Goal: Check status: Check status

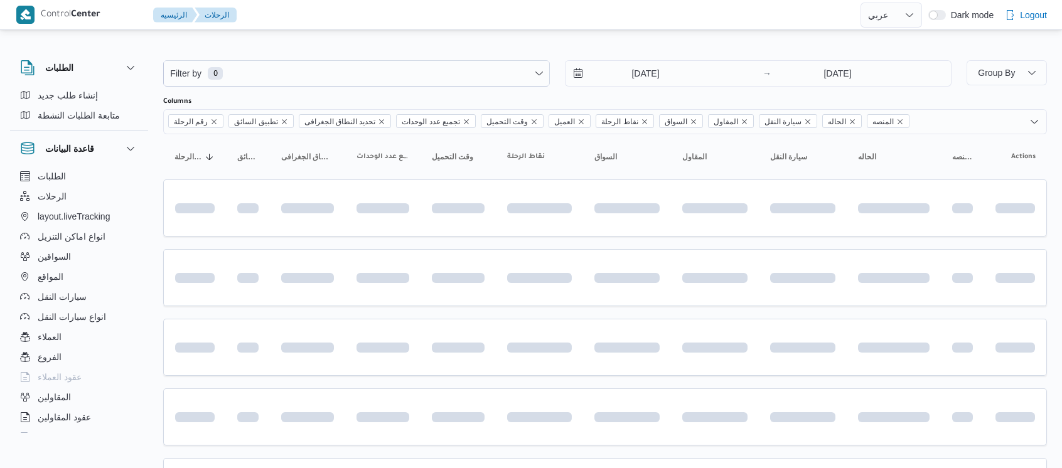
select select "ar"
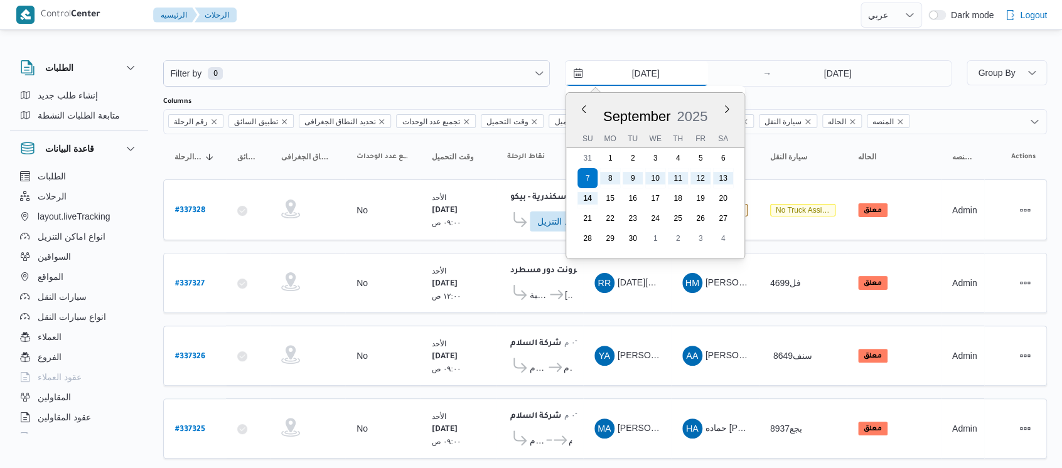
click at [626, 77] on input "[DATE]" at bounding box center [636, 73] width 142 height 25
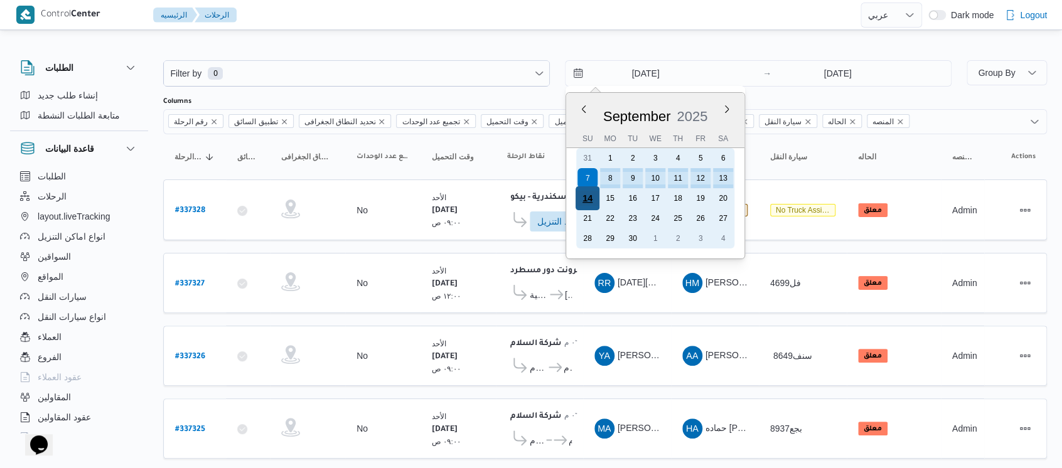
click at [583, 196] on div "14" at bounding box center [587, 198] width 24 height 24
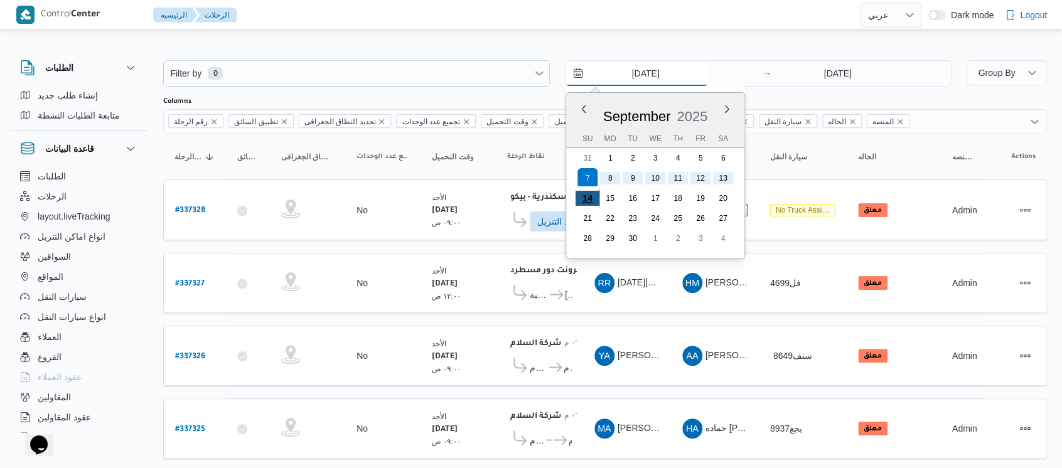
type input "[DATE]"
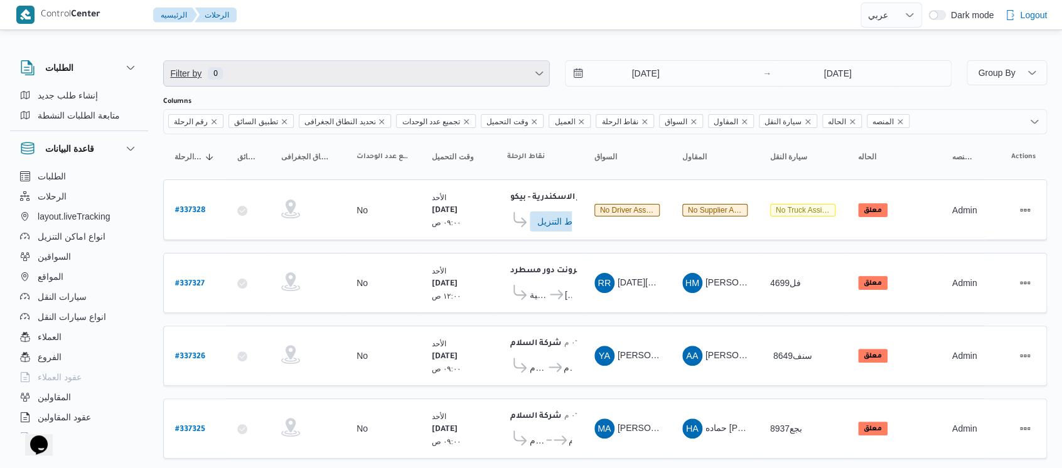
click at [334, 73] on span "Filter by 0" at bounding box center [356, 73] width 385 height 25
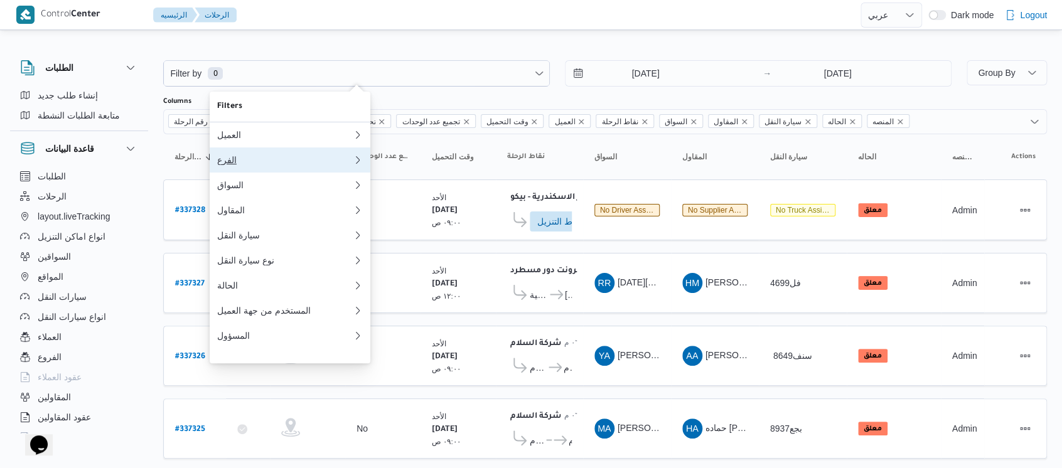
click at [253, 165] on div "الفرع" at bounding box center [285, 160] width 136 height 10
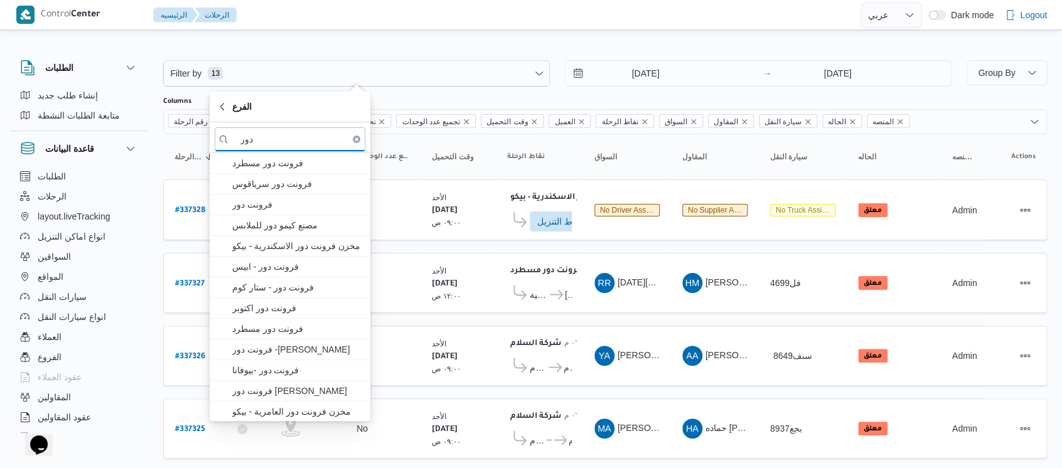
type input "دور"
click at [253, 166] on span "فرونت دور مسطرد" at bounding box center [297, 163] width 131 height 15
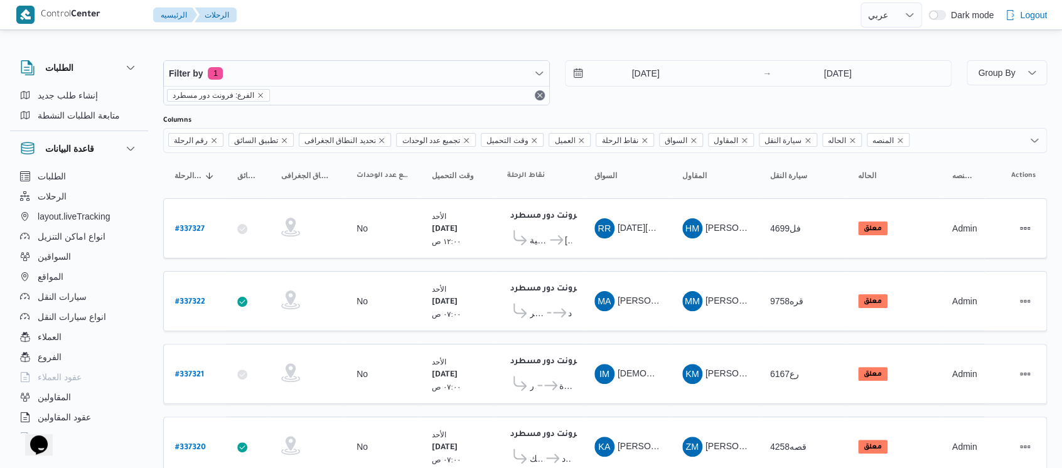
click at [156, 182] on div "الطلبات إنشاء طلب جديد متابعة الطلبات النشطة قاعدة البيانات الطلبات الرحلات lay…" at bounding box center [85, 244] width 151 height 388
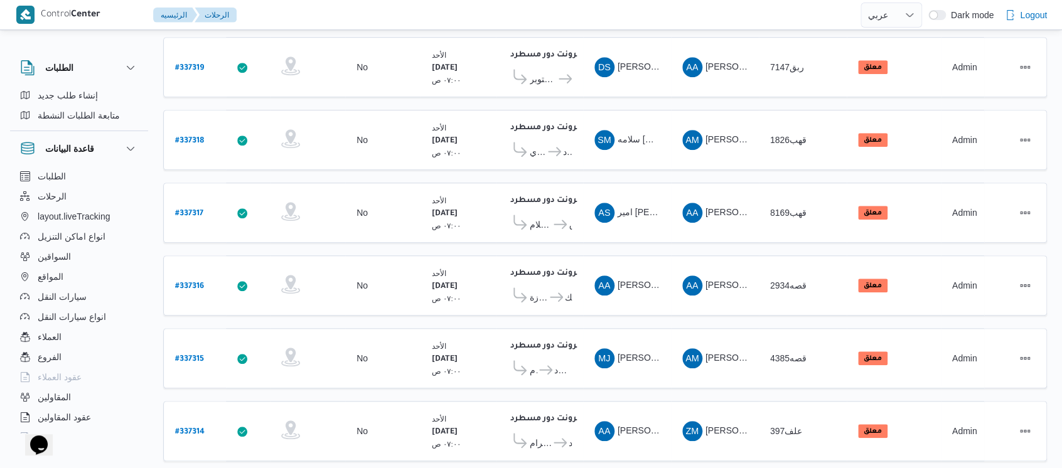
scroll to position [466, 0]
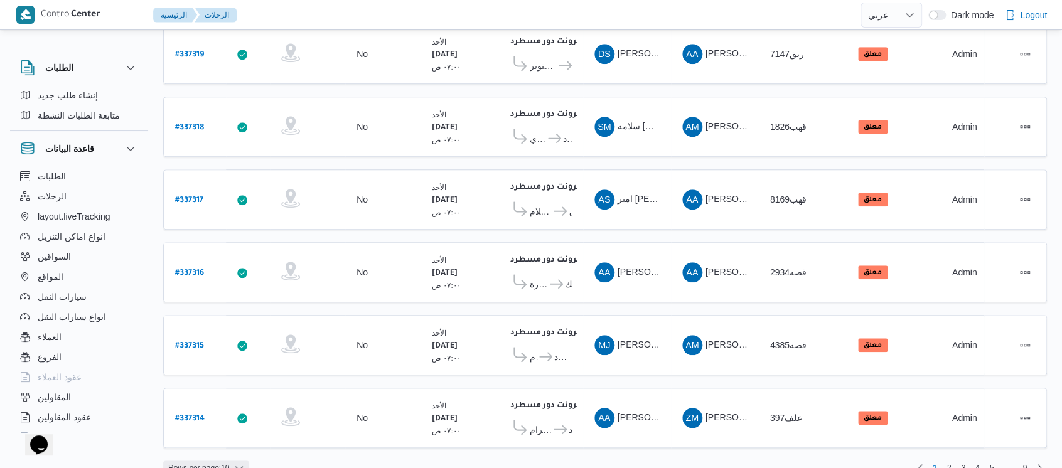
click at [222, 461] on span "Rows per page : 10" at bounding box center [198, 468] width 61 height 15
click at [231, 420] on span "20 rows" at bounding box center [222, 415] width 40 height 10
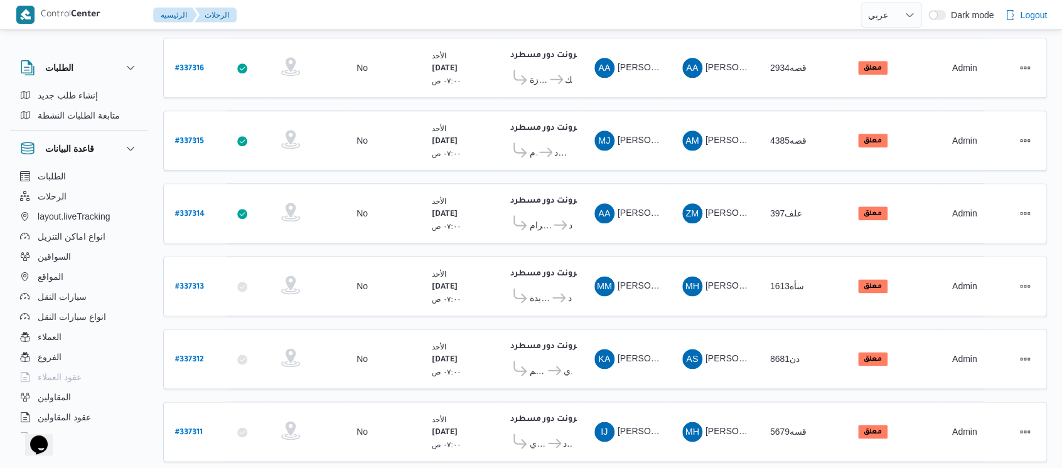
scroll to position [683, 0]
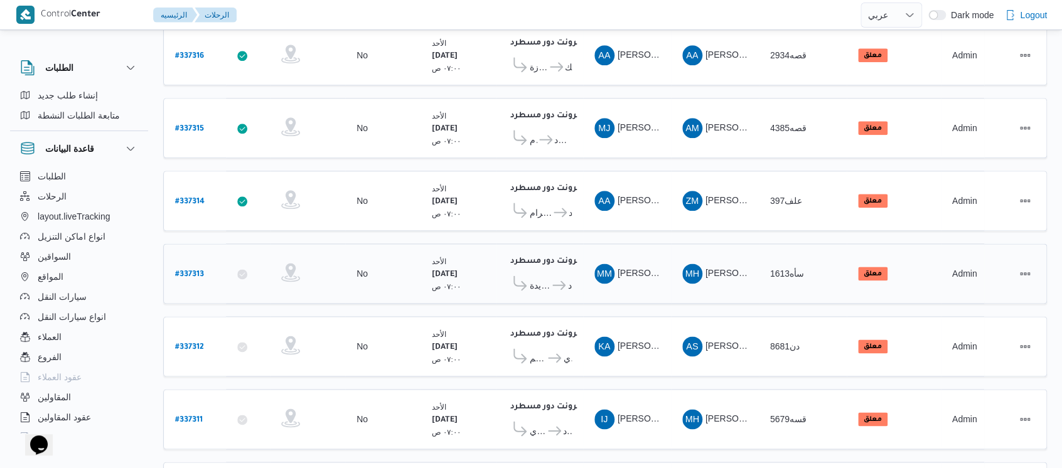
click at [188, 270] on b "# 337313" at bounding box center [189, 274] width 29 height 9
select select "ar"
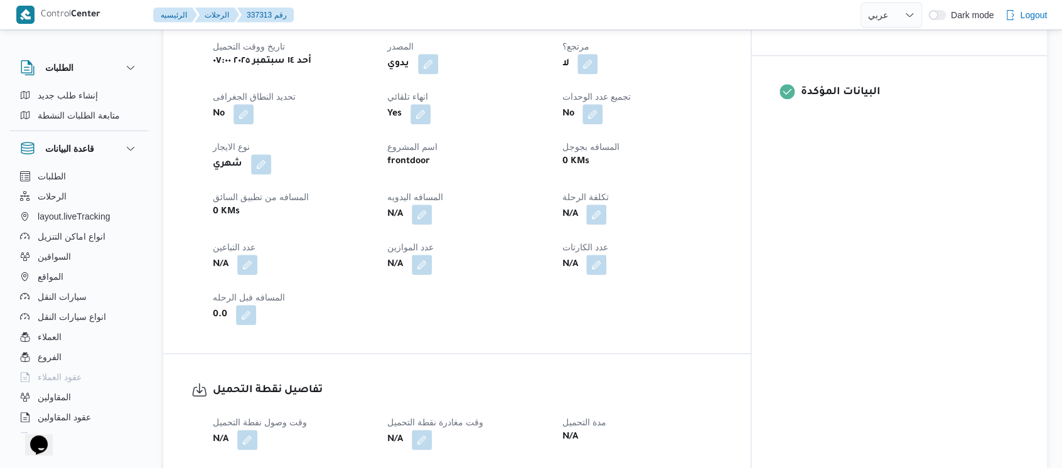
scroll to position [509, 0]
click at [438, 59] on button "button" at bounding box center [428, 61] width 20 height 20
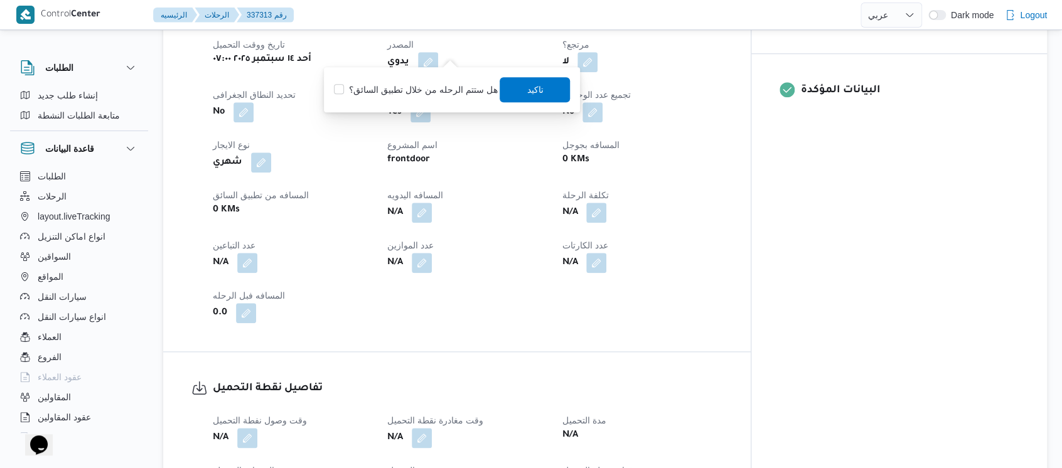
click at [446, 90] on label "هل ستتم الرحله من خلال تطبيق السائق؟" at bounding box center [415, 89] width 163 height 15
checkbox input "true"
click at [542, 95] on span "تاكيد" at bounding box center [535, 89] width 70 height 25
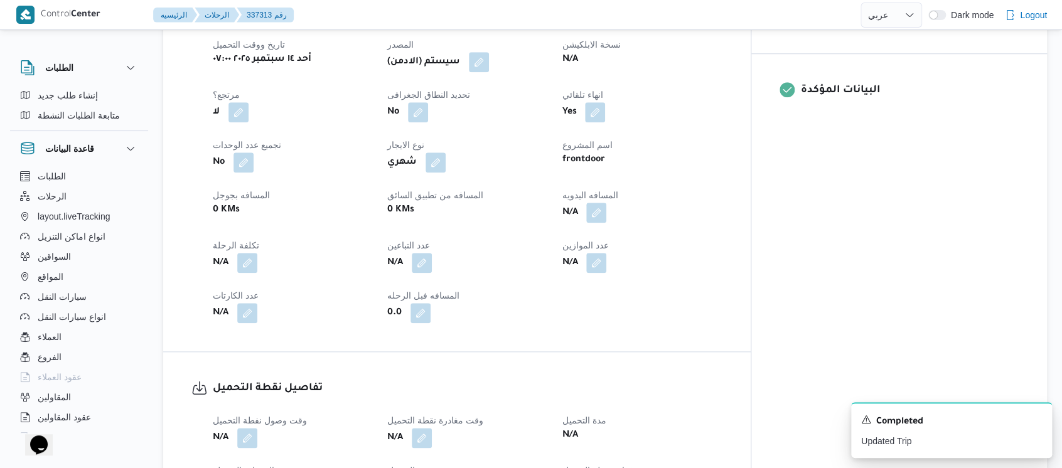
select select "ar"
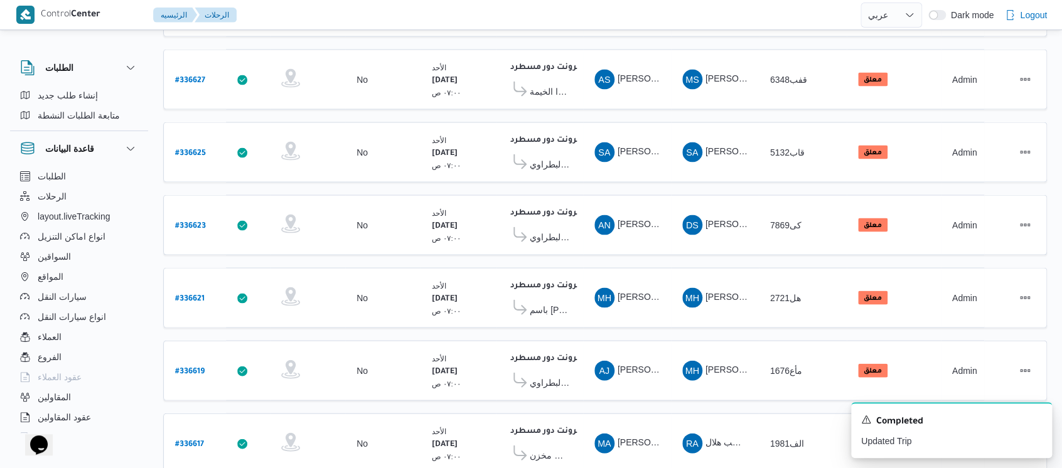
scroll to position [1171, 0]
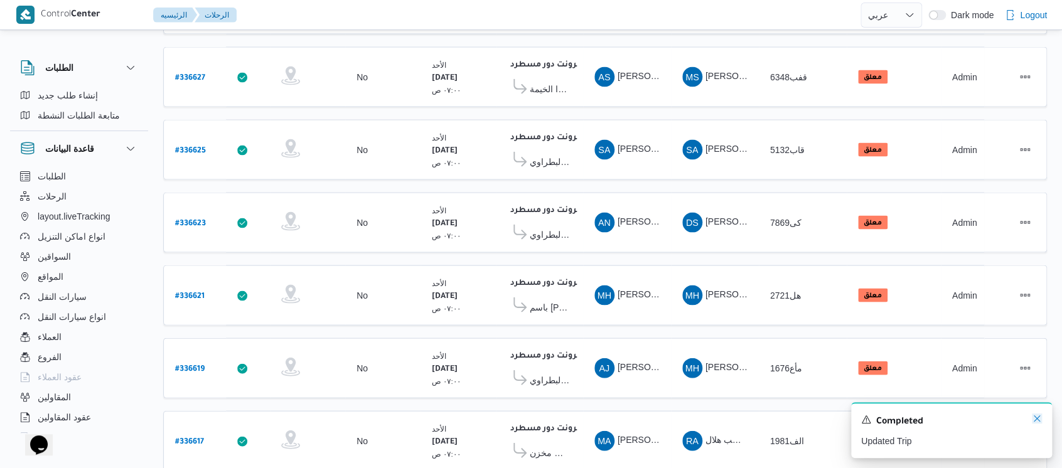
click at [1035, 417] on icon "Dismiss toast" at bounding box center [1037, 419] width 10 height 10
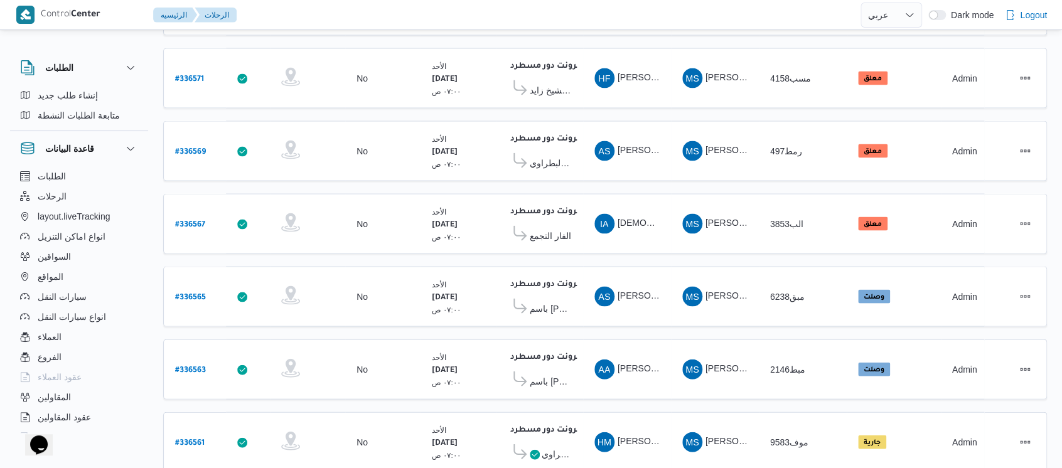
scroll to position [1171, 0]
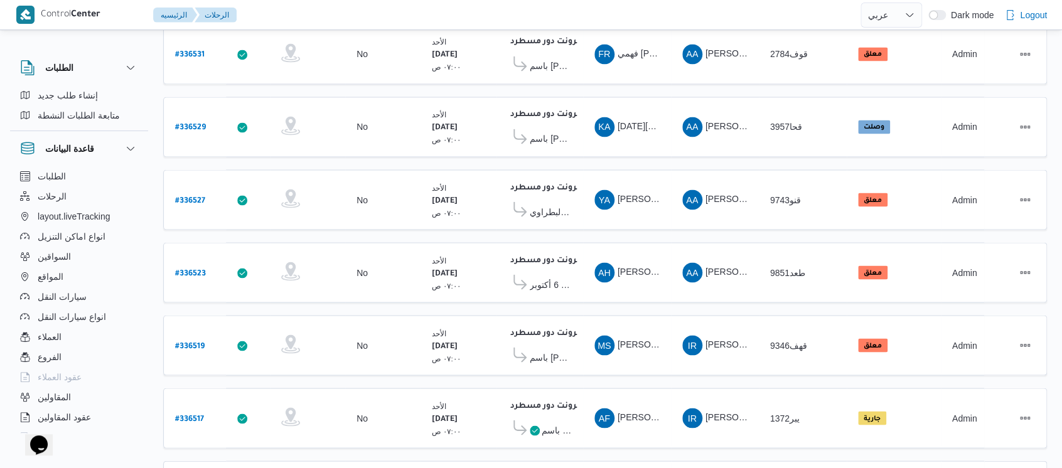
scroll to position [1171, 0]
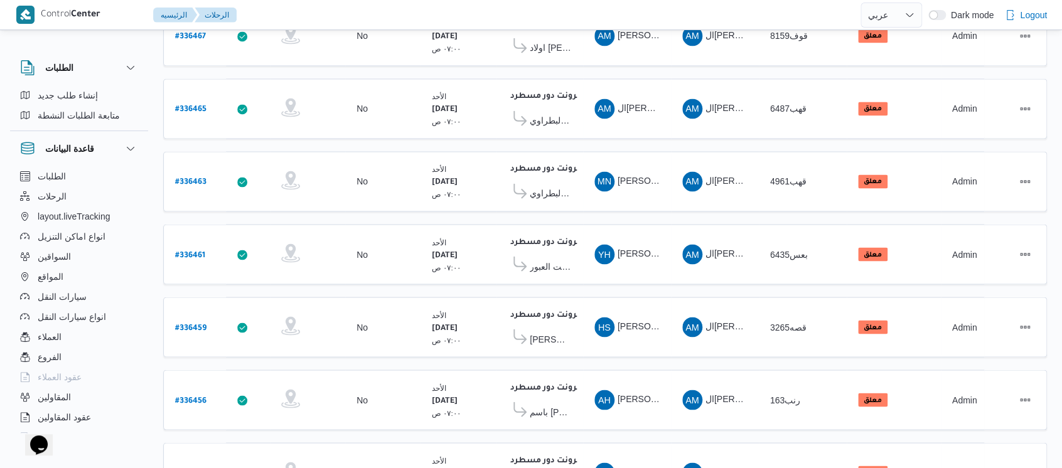
scroll to position [1171, 0]
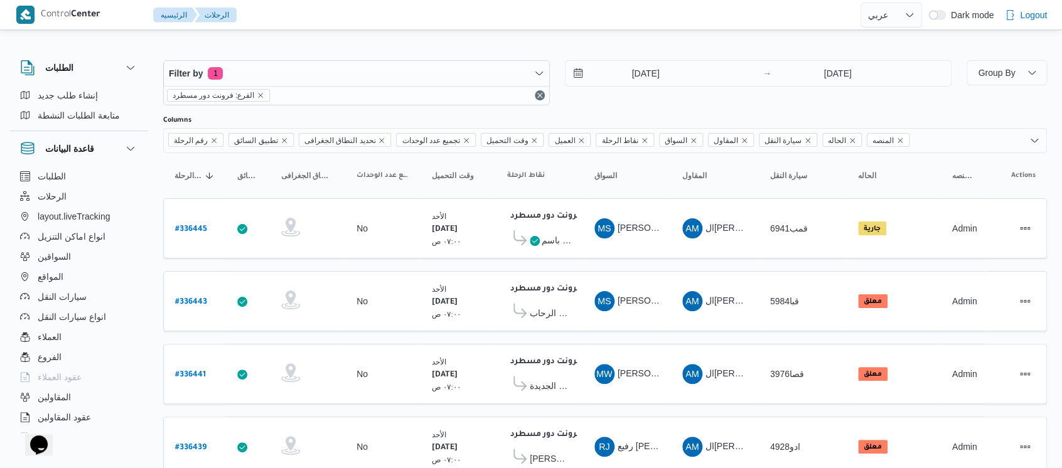
scroll to position [466, 0]
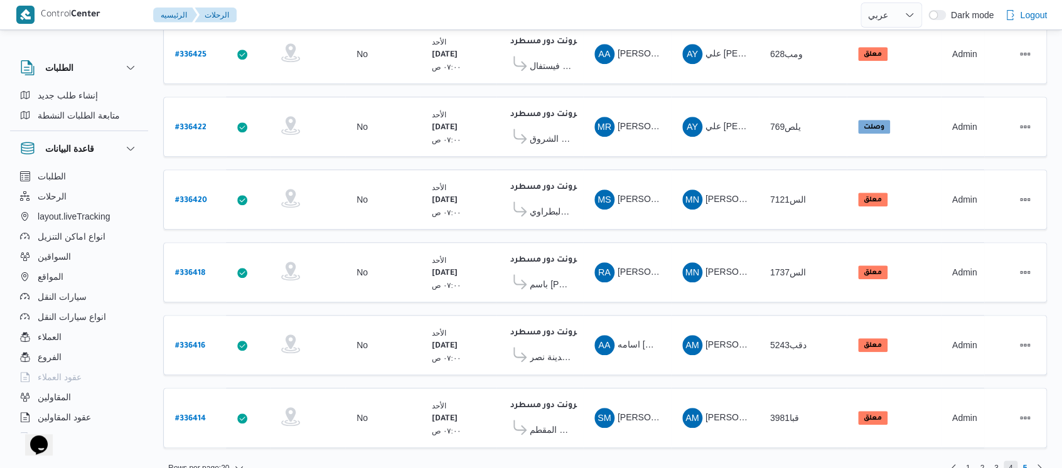
click at [1008, 461] on span "4" at bounding box center [1010, 468] width 4 height 15
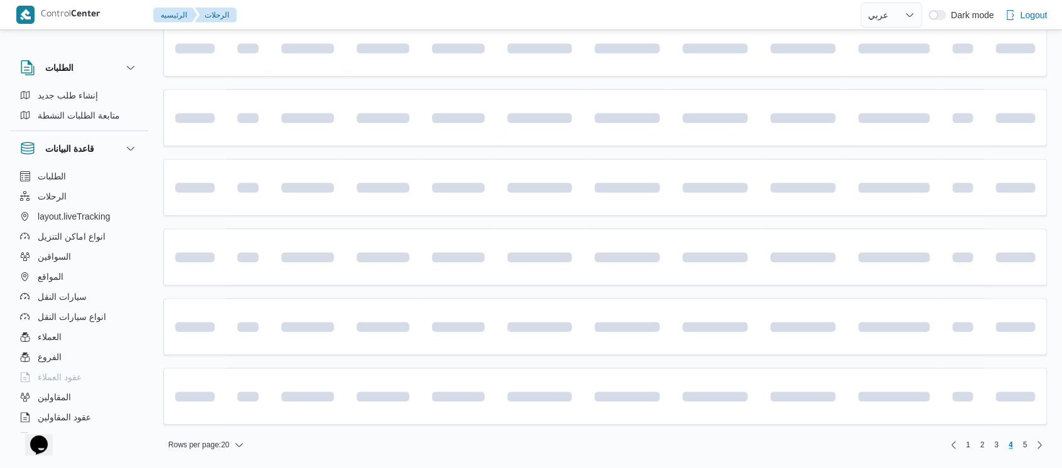
scroll to position [432, 0]
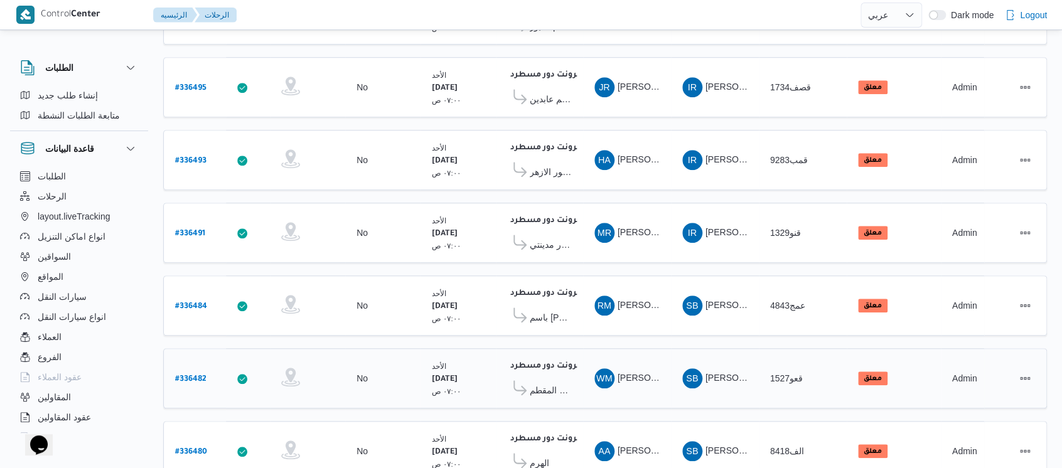
click at [179, 375] on b "# 336482" at bounding box center [190, 379] width 31 height 9
select select "ar"
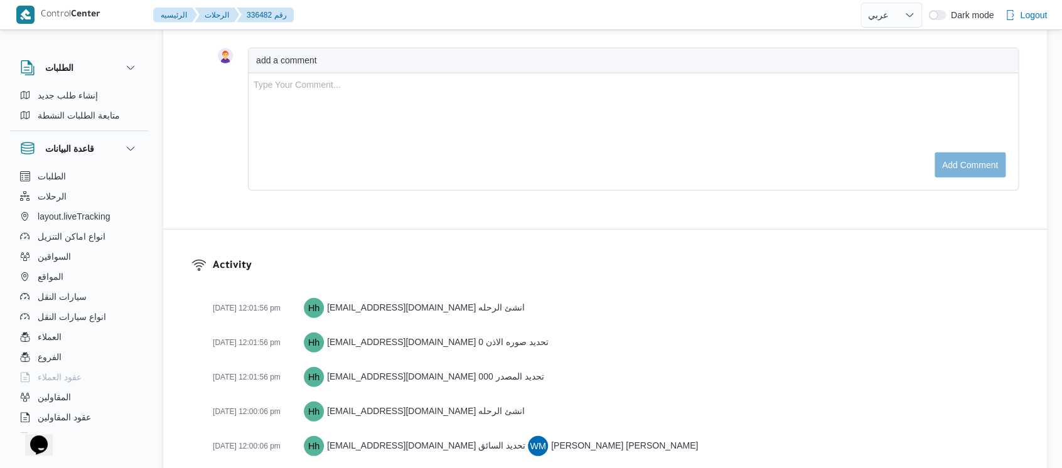
scroll to position [1686, 0]
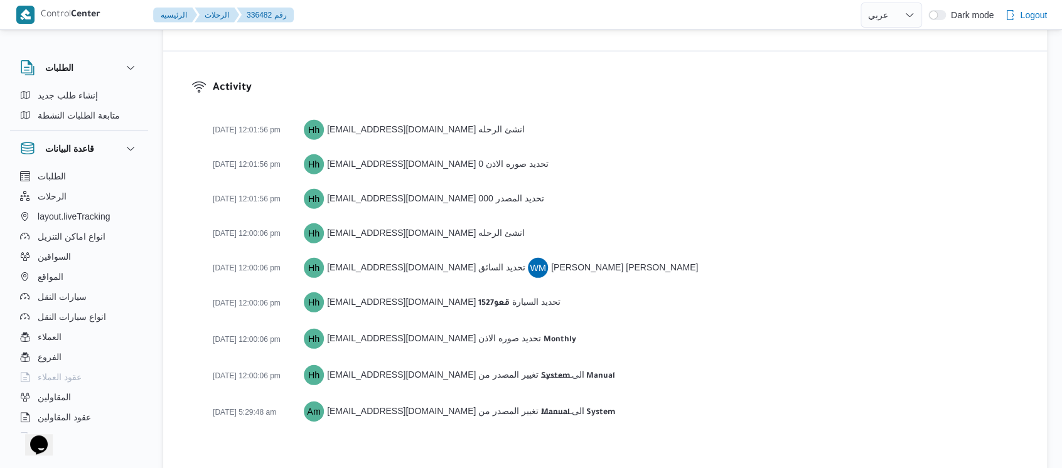
scroll to position [432, 0]
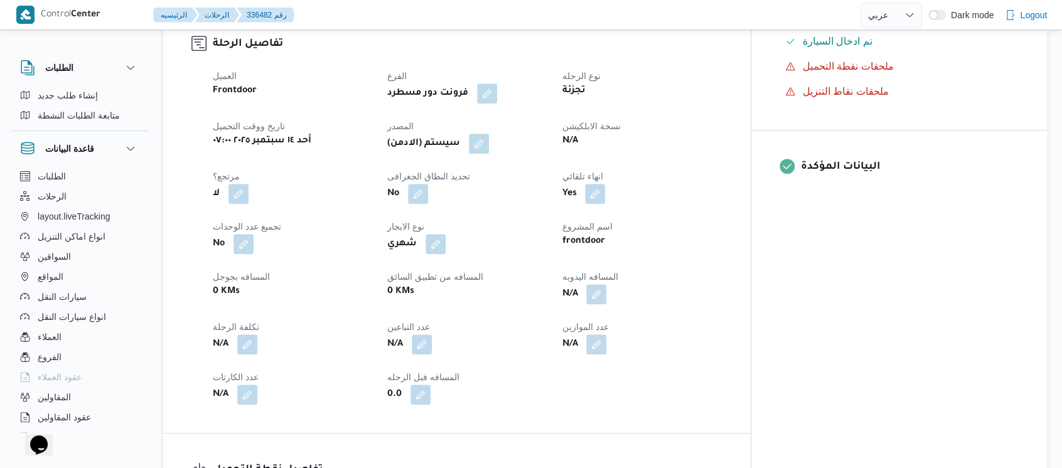
select select "ar"
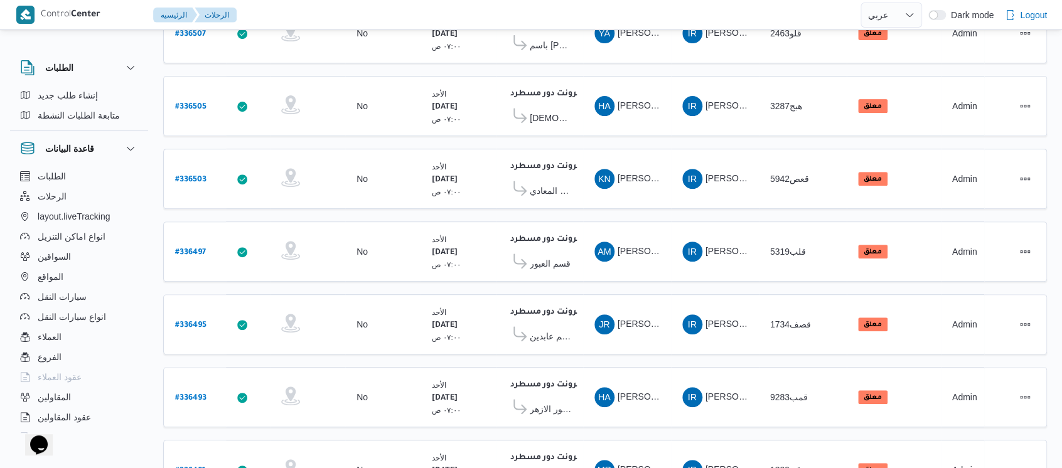
scroll to position [0, 0]
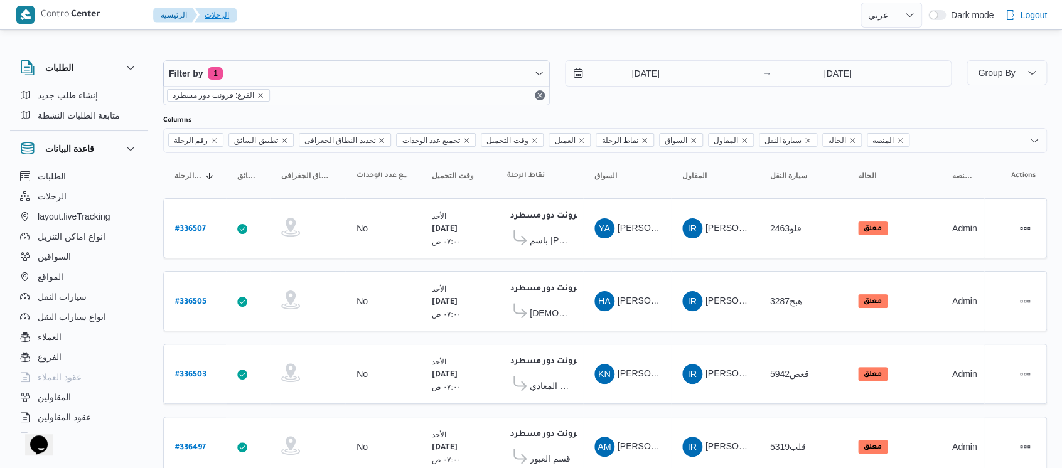
select select "ar"
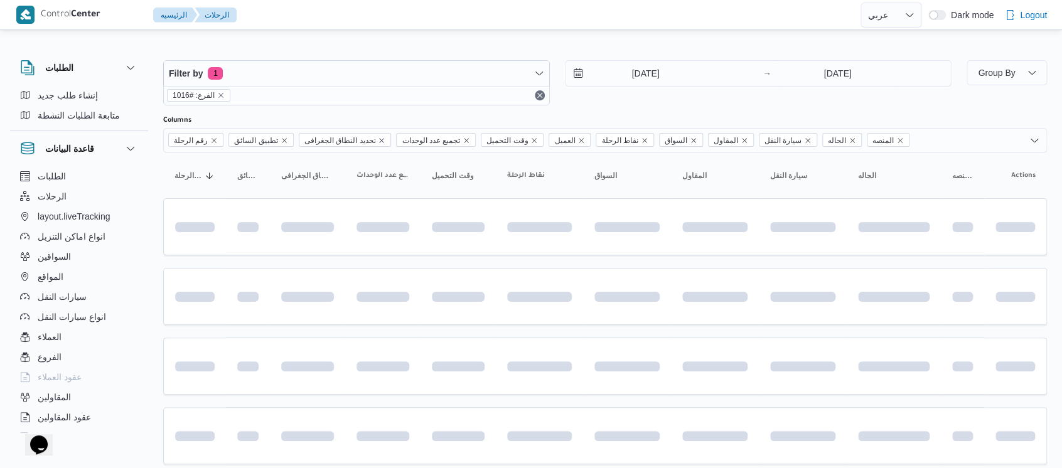
scroll to position [435, 0]
